Goal: Information Seeking & Learning: Learn about a topic

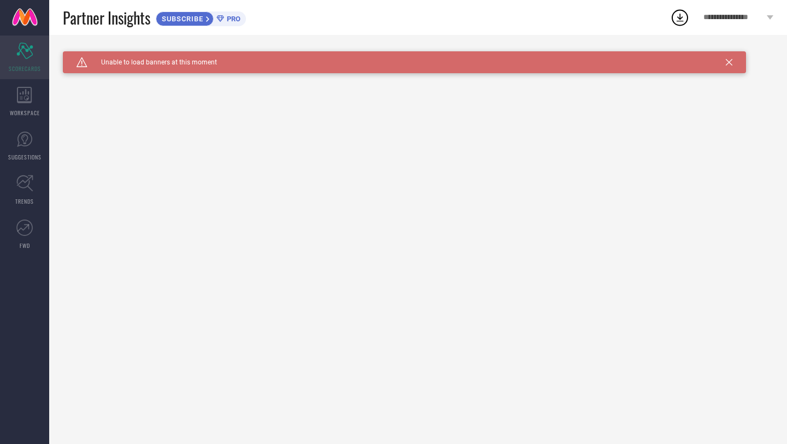
click at [30, 66] on span "SCORECARDS" at bounding box center [25, 68] width 32 height 8
click at [729, 62] on icon at bounding box center [728, 62] width 7 height 7
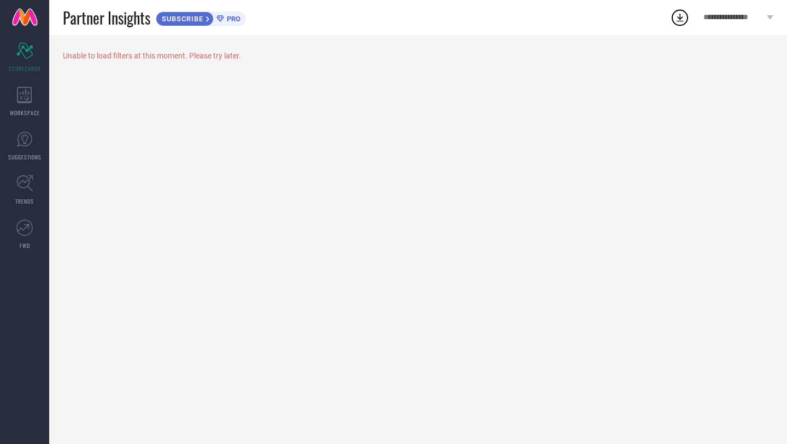
click at [681, 15] on icon at bounding box center [680, 18] width 20 height 20
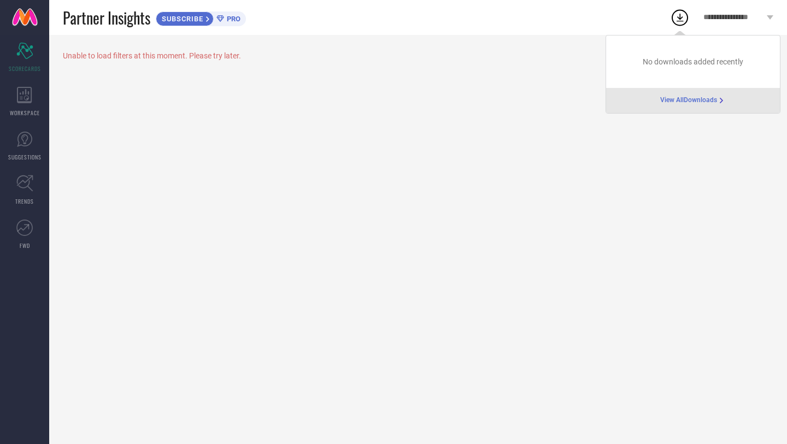
click at [438, 87] on div "Unable to load filters at this moment. Please try later." at bounding box center [417, 239] width 737 height 409
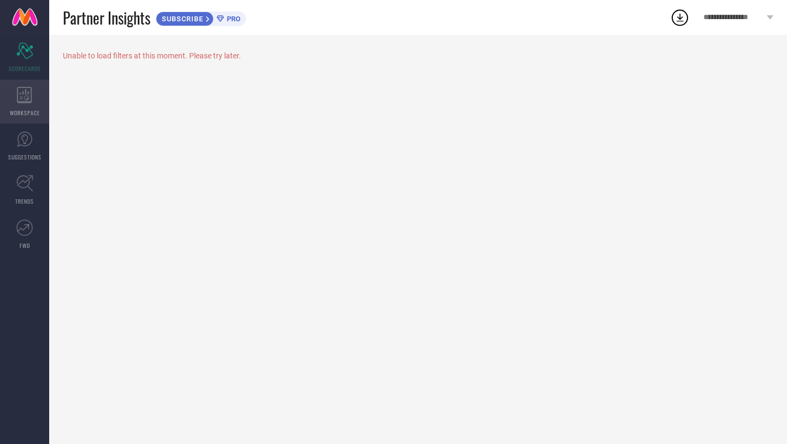
click at [23, 97] on icon at bounding box center [24, 95] width 15 height 16
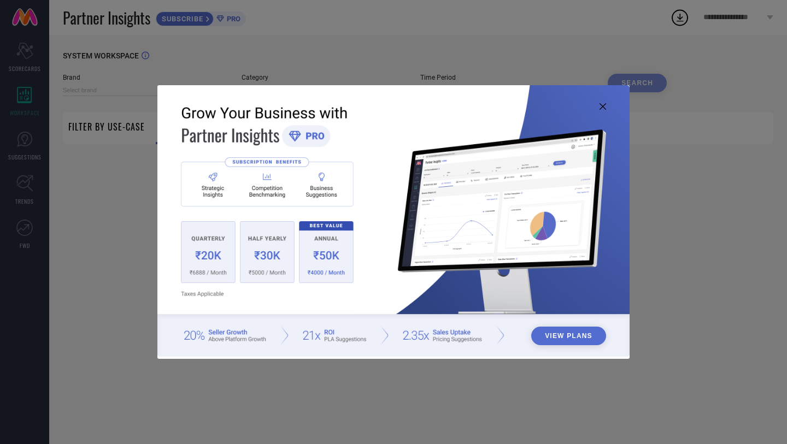
type input "1 STOP FASHION"
type input "All"
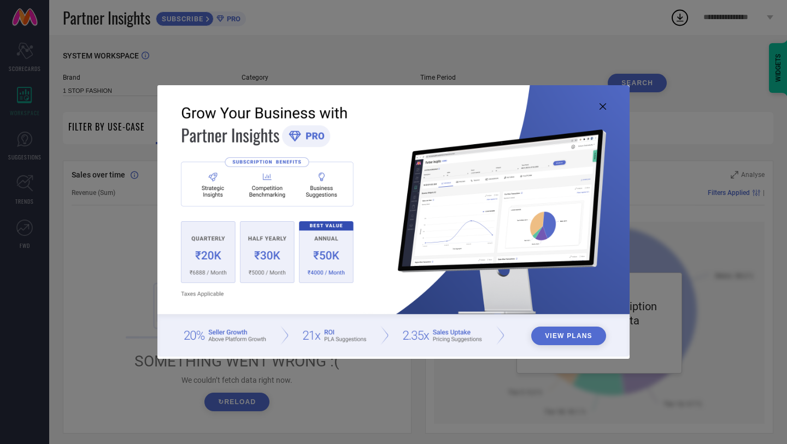
click at [606, 113] on img at bounding box center [393, 220] width 472 height 271
click at [604, 109] on icon at bounding box center [602, 106] width 7 height 7
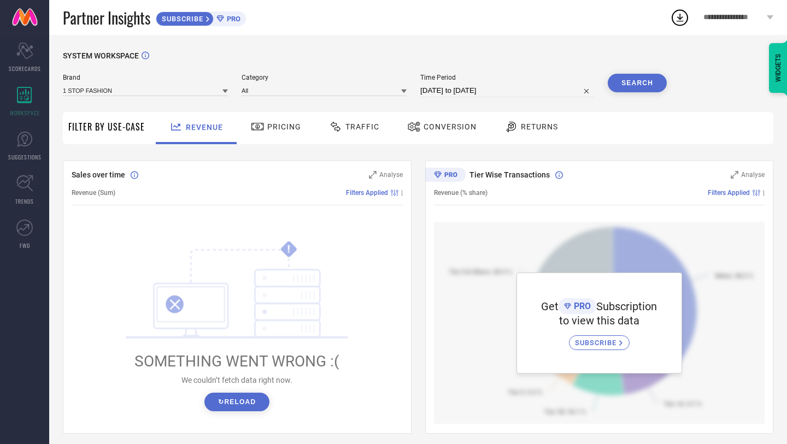
click at [288, 140] on div "Pricing" at bounding box center [276, 128] width 78 height 32
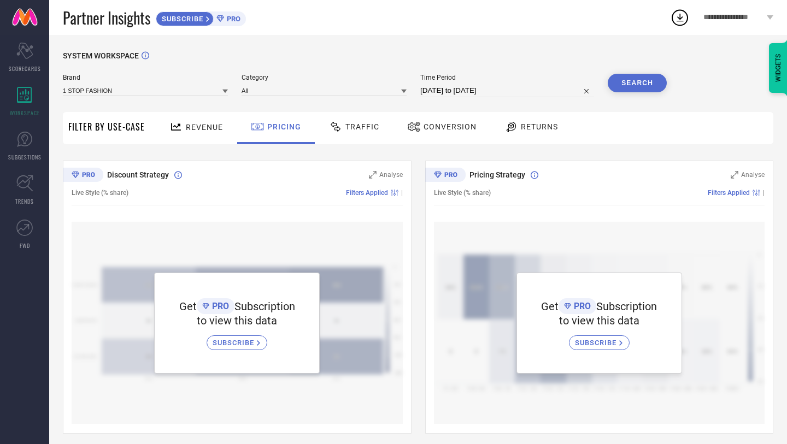
click at [351, 140] on div "Traffic" at bounding box center [354, 128] width 78 height 32
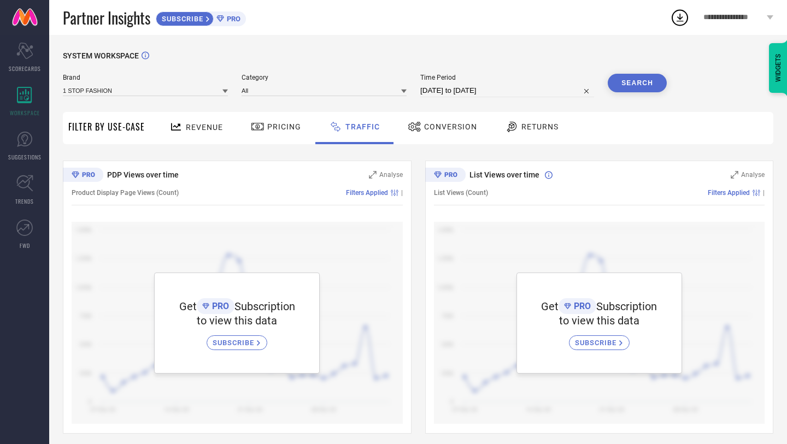
scroll to position [6, 0]
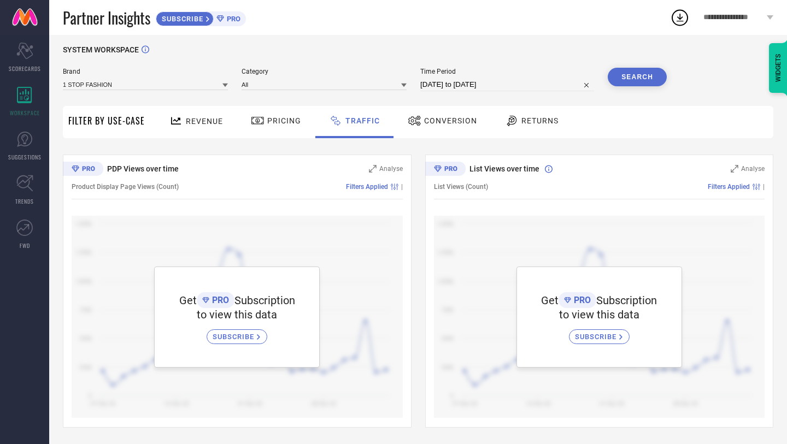
click at [434, 134] on div "Conversion" at bounding box center [442, 122] width 97 height 32
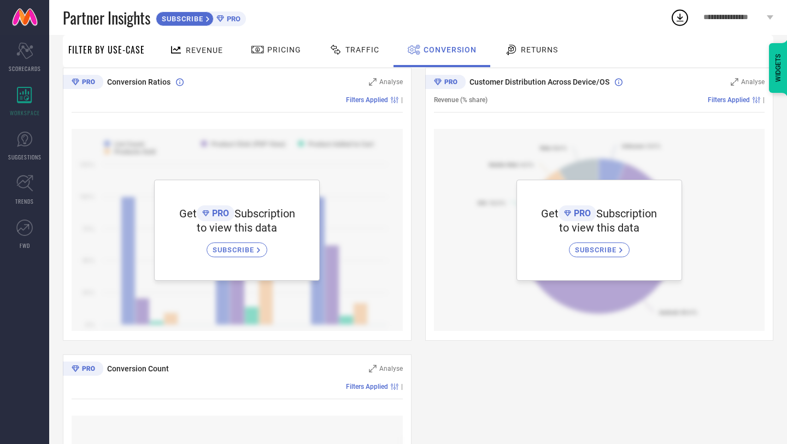
scroll to position [90, 0]
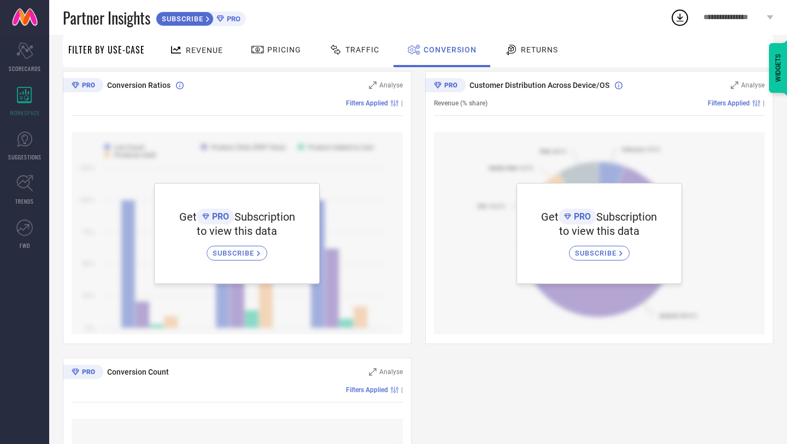
click at [594, 255] on span "SUBSCRIBE" at bounding box center [597, 253] width 44 height 8
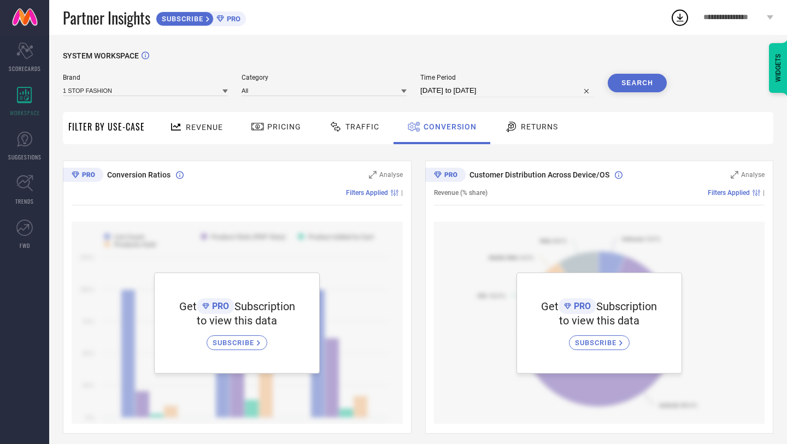
click at [549, 140] on div "Returns" at bounding box center [531, 128] width 81 height 32
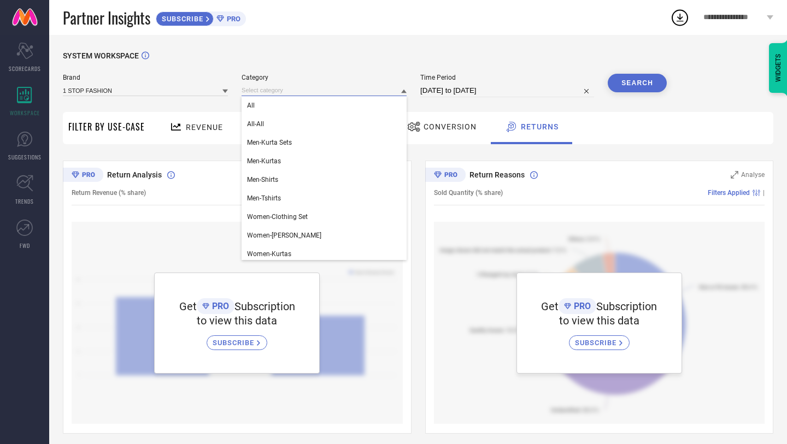
click at [309, 91] on input at bounding box center [323, 90] width 165 height 11
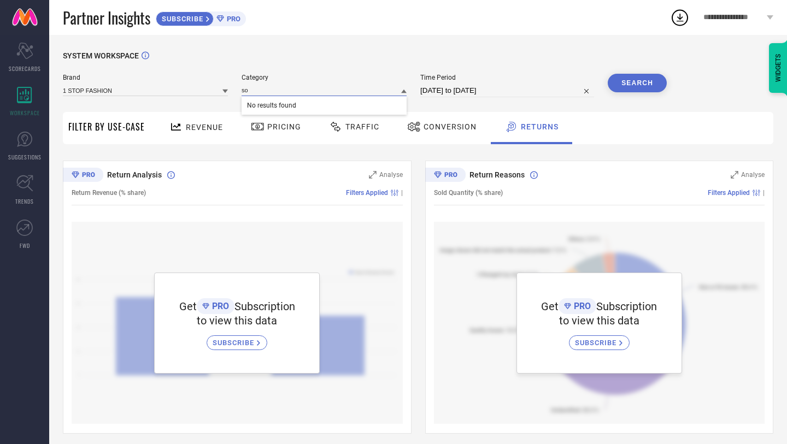
type input "s"
type input "f"
type input "acce"
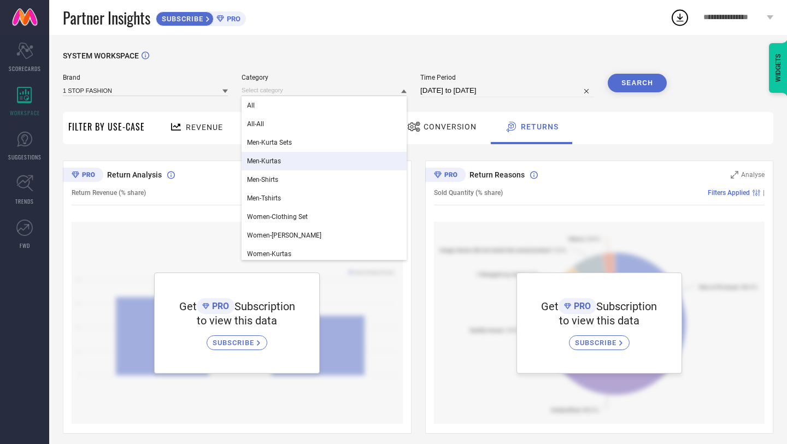
click at [156, 98] on div "Brand 1 STOP FASHION Category All All-All Men-Kurta Sets Men-Kurtas Men-Shirts …" at bounding box center [365, 90] width 604 height 33
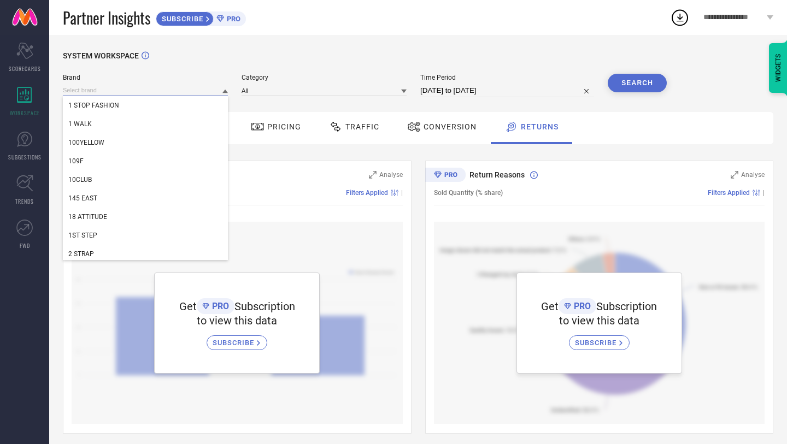
click at [162, 92] on input at bounding box center [145, 90] width 165 height 11
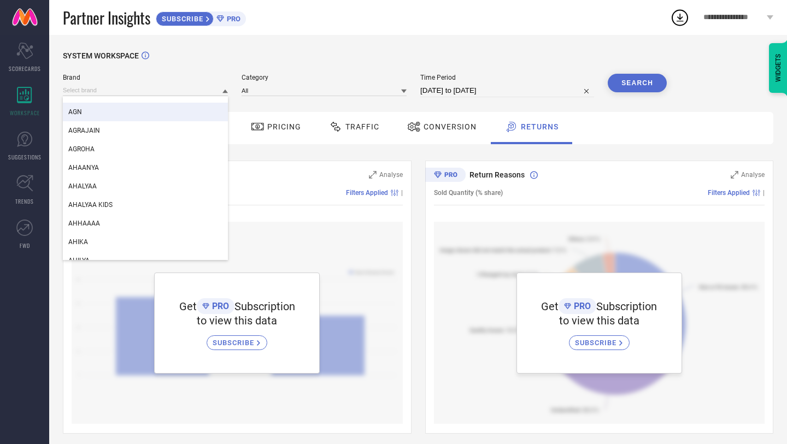
click at [366, 72] on div "SYSTEM WORKSPACE" at bounding box center [418, 62] width 710 height 22
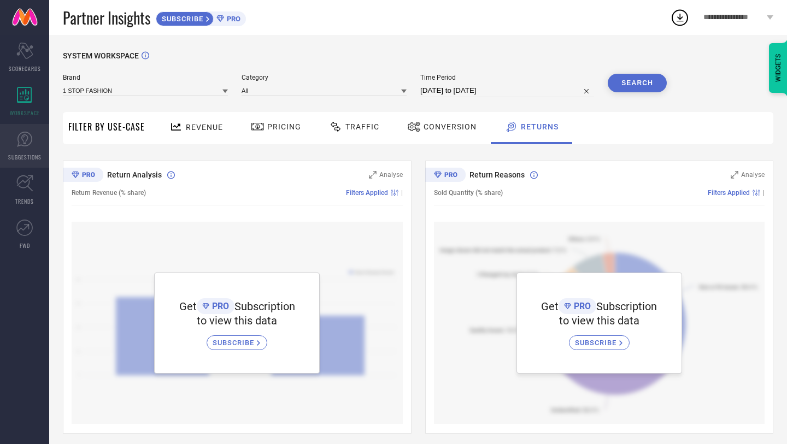
click at [23, 131] on icon at bounding box center [24, 139] width 16 height 16
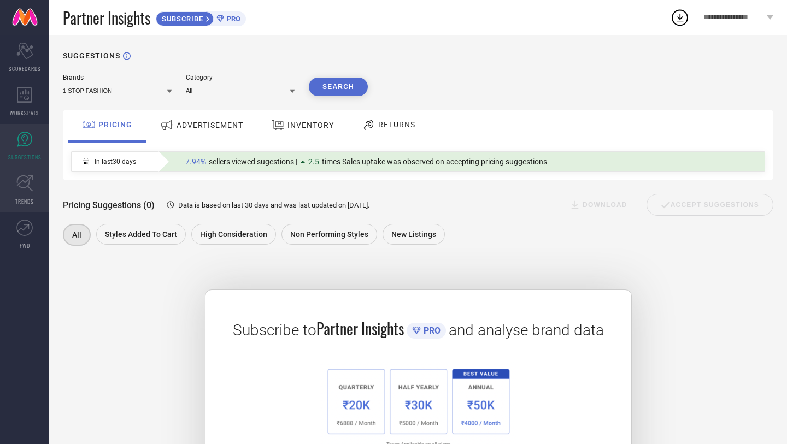
click at [17, 189] on icon at bounding box center [24, 183] width 17 height 17
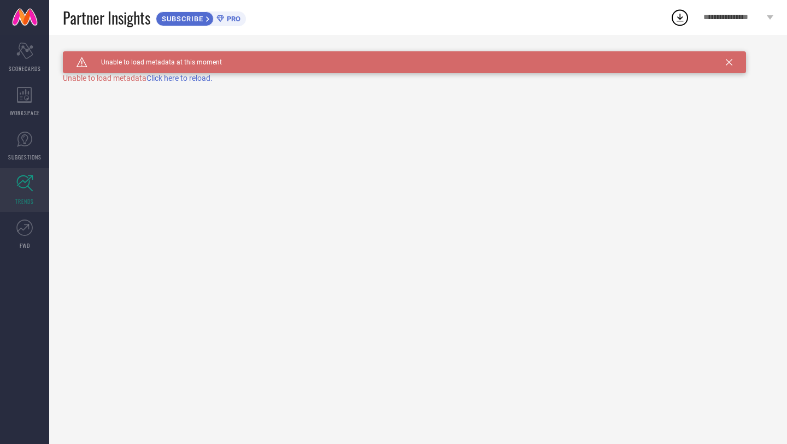
click at [177, 75] on span "Click here to reload." at bounding box center [179, 78] width 66 height 9
click at [179, 76] on span "Click here to reload." at bounding box center [179, 78] width 66 height 9
click at [180, 78] on span "Click here to reload." at bounding box center [179, 78] width 66 height 9
click at [36, 234] on link "FWD" at bounding box center [24, 235] width 49 height 44
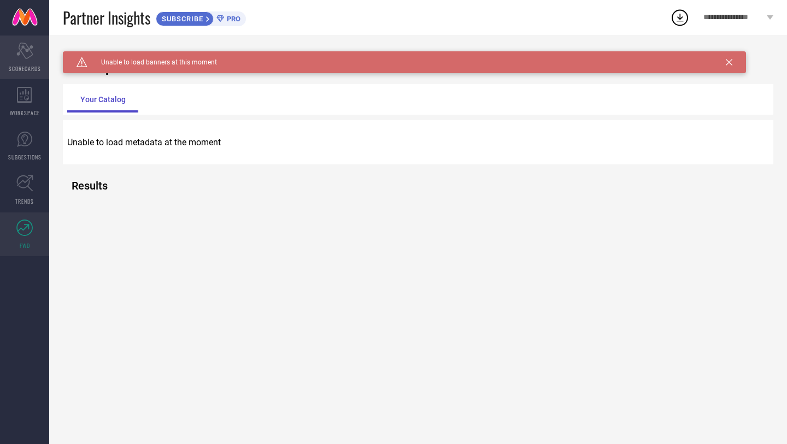
click at [24, 69] on span "SCORECARDS" at bounding box center [25, 68] width 32 height 8
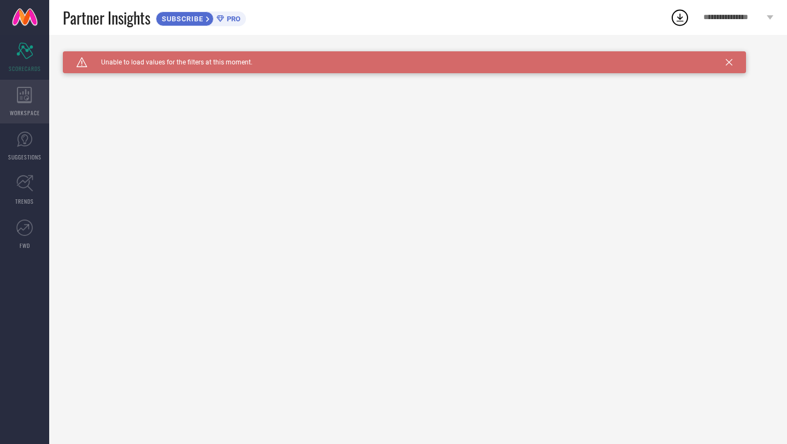
click at [27, 103] on icon at bounding box center [24, 95] width 15 height 16
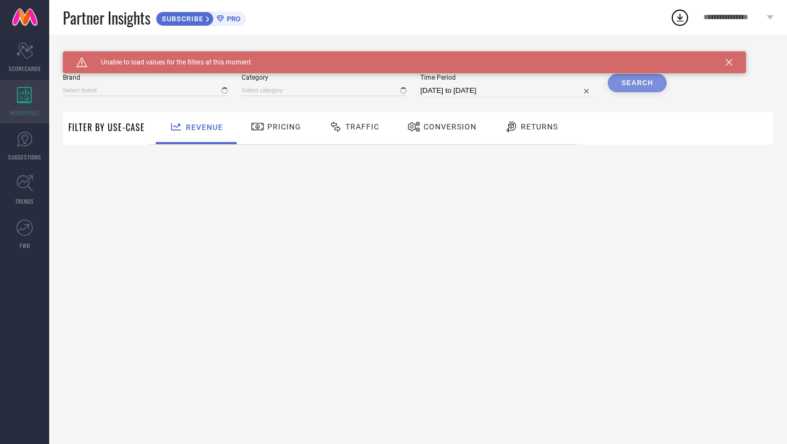
type input "1 STOP FASHION"
type input "All"
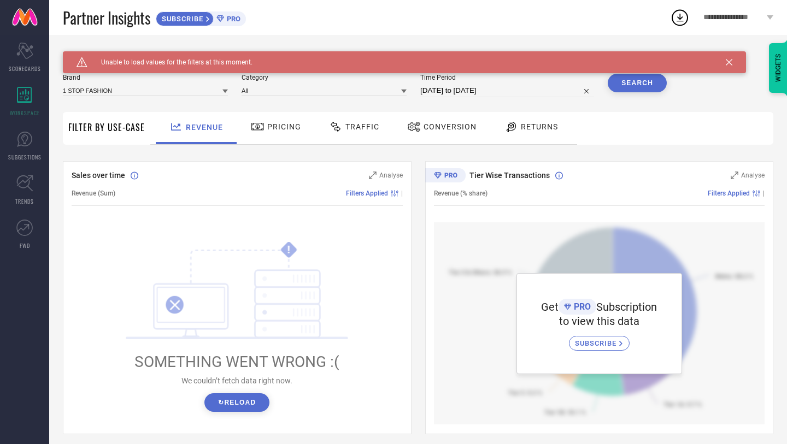
click at [242, 399] on button "↻ Reload" at bounding box center [236, 402] width 65 height 19
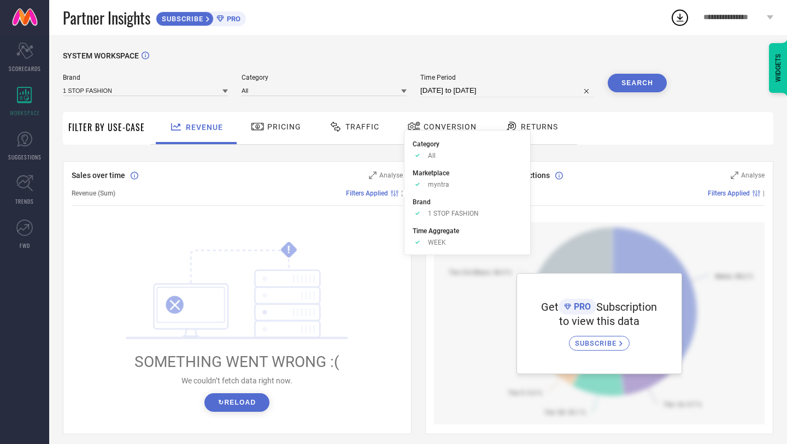
click at [367, 192] on span "Filters Applied" at bounding box center [367, 194] width 42 height 8
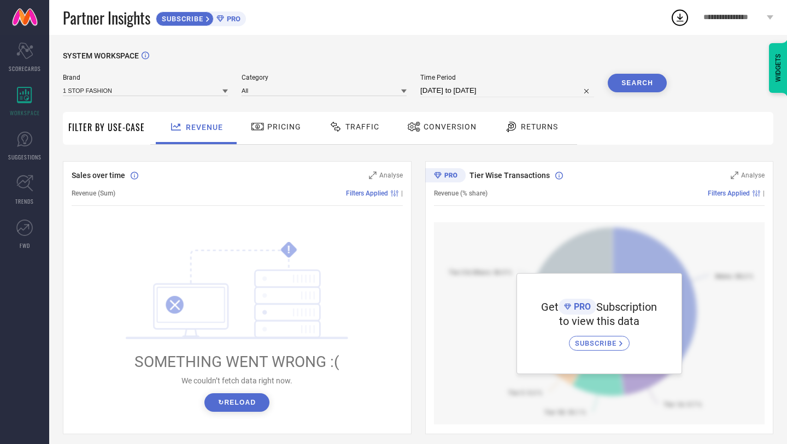
drag, startPoint x: 414, startPoint y: 143, endPoint x: 446, endPoint y: 234, distance: 97.1
click at [411, 237] on div "Sales over time Analyse Revenue (Sum) Filters Applied | ! SOMETHING WENT WRONG …" at bounding box center [418, 441] width 710 height 560
